Goal: Information Seeking & Learning: Learn about a topic

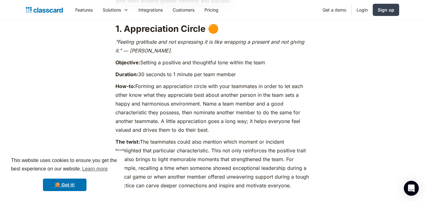
scroll to position [461, 0]
click at [64, 186] on link "🍪 Got it!" at bounding box center [65, 184] width 44 height 12
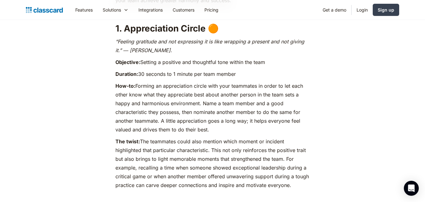
click at [202, 138] on p "The twist: The teammates could also mention which moment or incident highlighte…" at bounding box center [213, 163] width 194 height 52
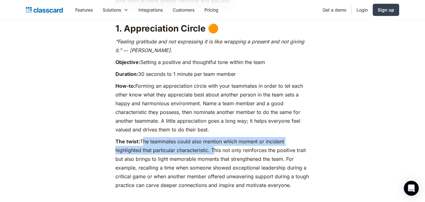
drag, startPoint x: 143, startPoint y: 138, endPoint x: 213, endPoint y: 146, distance: 70.9
click at [213, 146] on p "The twist: The teammates could also mention which moment or incident highlighte…" at bounding box center [213, 163] width 194 height 52
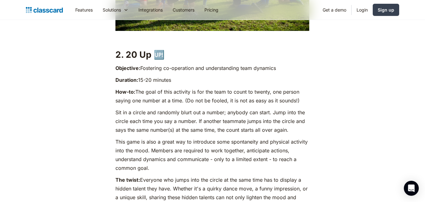
scroll to position [738, 0]
